Goal: Book appointment/travel/reservation

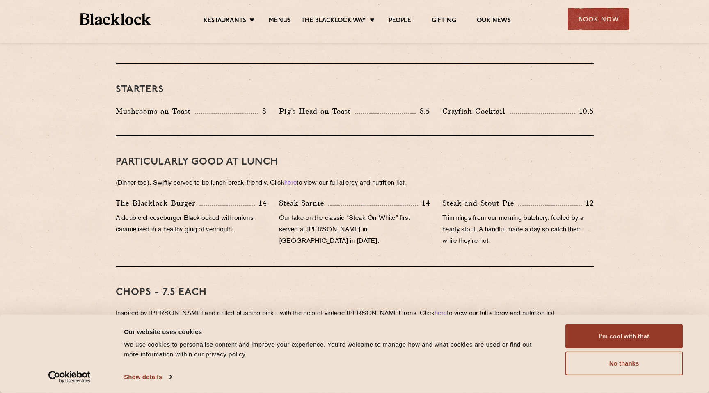
scroll to position [435, 0]
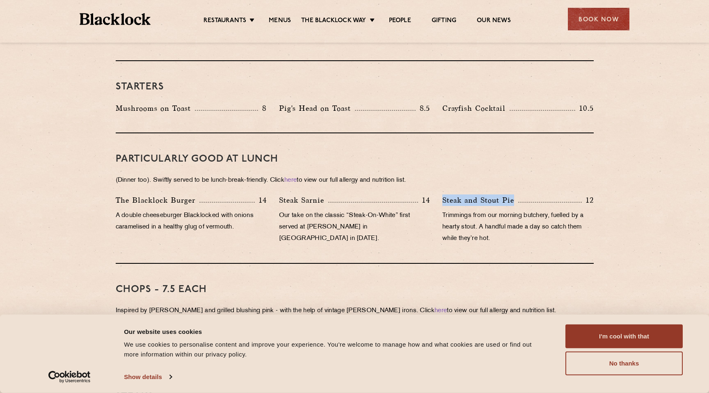
drag, startPoint x: 437, startPoint y: 192, endPoint x: 520, endPoint y: 194, distance: 82.9
click at [520, 195] on div "Steak and [PERSON_NAME] Pie 12 Trimmings from our morning butchery, fuelled by …" at bounding box center [517, 222] width 163 height 54
click at [520, 195] on div "Steak and [PERSON_NAME] Pie 12" at bounding box center [517, 200] width 151 height 11
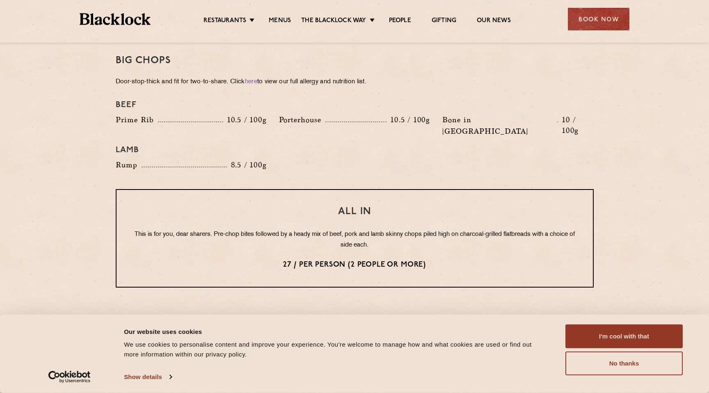
scroll to position [906, 0]
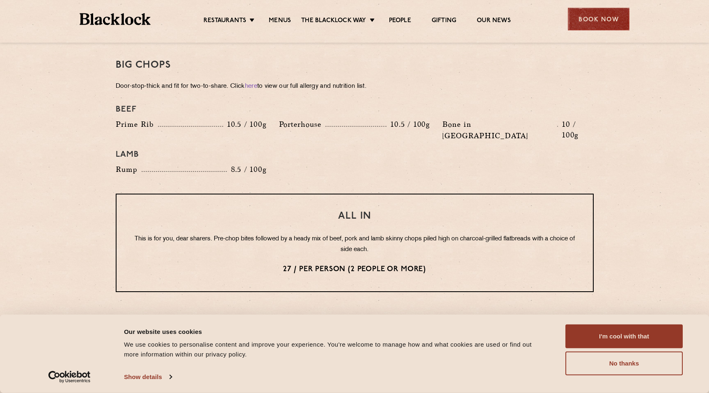
click at [595, 14] on div "Book Now" at bounding box center [599, 19] width 62 height 23
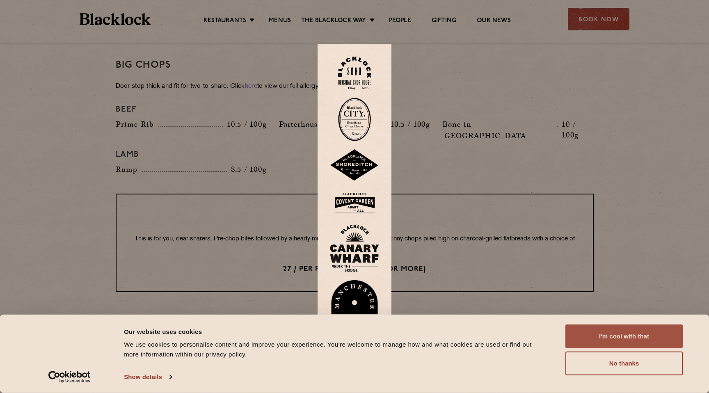
click at [657, 330] on button "I'm cool with that" at bounding box center [623, 337] width 117 height 24
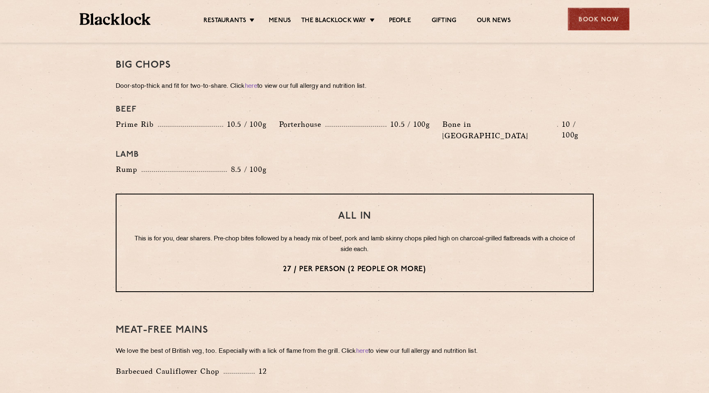
click at [603, 16] on div "Book Now" at bounding box center [599, 19] width 62 height 23
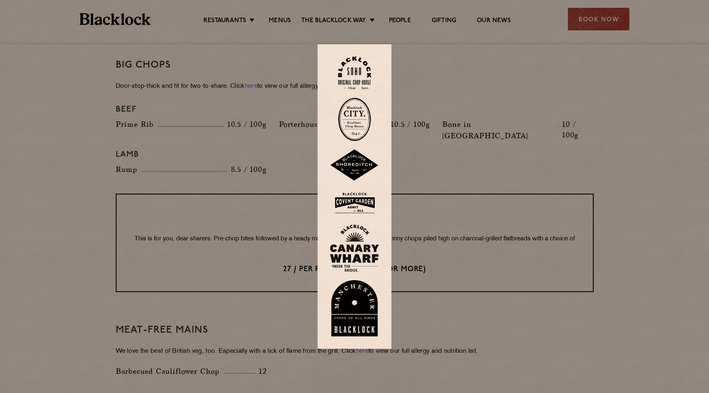
click at [357, 66] on img at bounding box center [354, 73] width 33 height 33
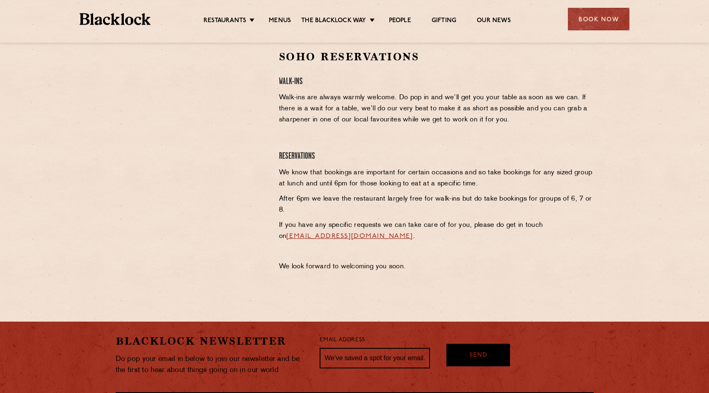
scroll to position [268, 0]
